Goal: Use online tool/utility: Utilize a website feature to perform a specific function

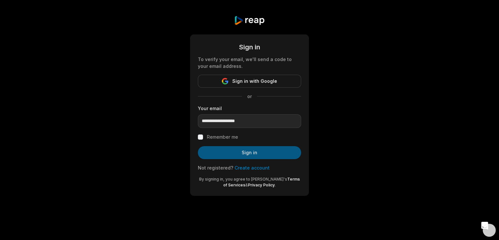
click at [276, 155] on button "Sign in" at bounding box center [249, 152] width 103 height 13
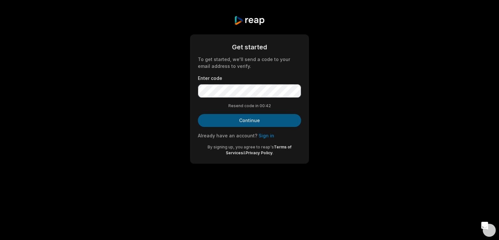
click at [278, 121] on button "Continue" at bounding box center [249, 120] width 103 height 13
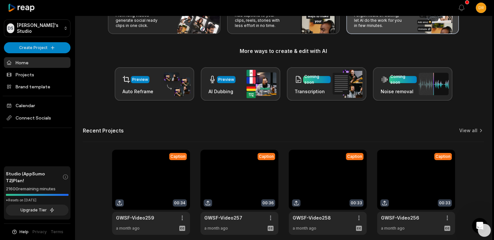
click at [396, 32] on div "Let's Get Started! Generate Clips From long videos generate social ready clips …" at bounding box center [283, 36] width 401 height 128
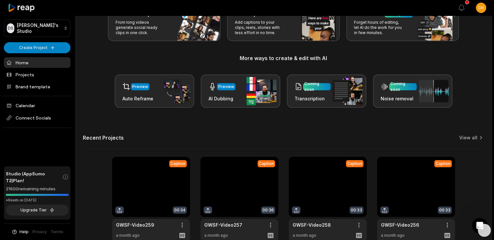
scroll to position [84, 0]
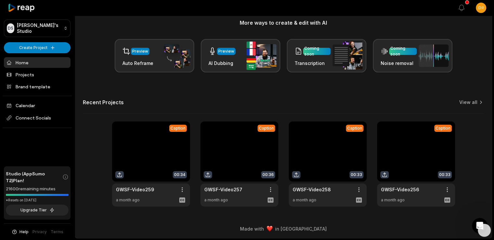
click at [148, 150] on link at bounding box center [151, 164] width 78 height 85
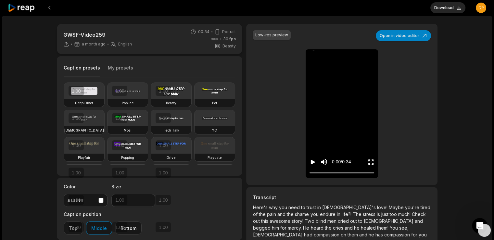
click at [312, 160] on icon "Play video" at bounding box center [313, 162] width 4 height 5
click at [20, 7] on icon at bounding box center [22, 8] width 28 height 9
